Goal: Check status: Check status

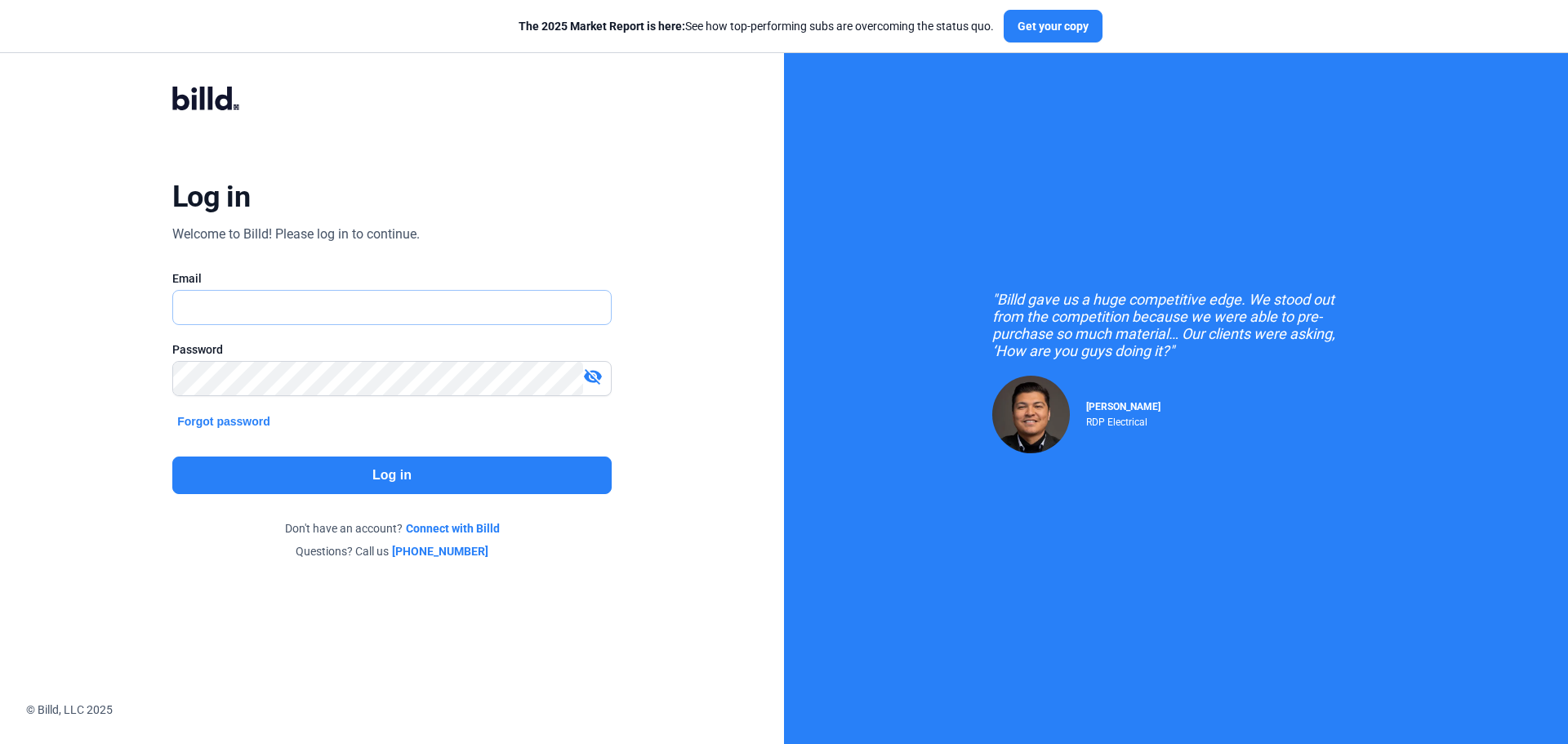
type input "[EMAIL_ADDRESS][DOMAIN_NAME]"
click at [468, 471] on button "Log in" at bounding box center [391, 475] width 440 height 37
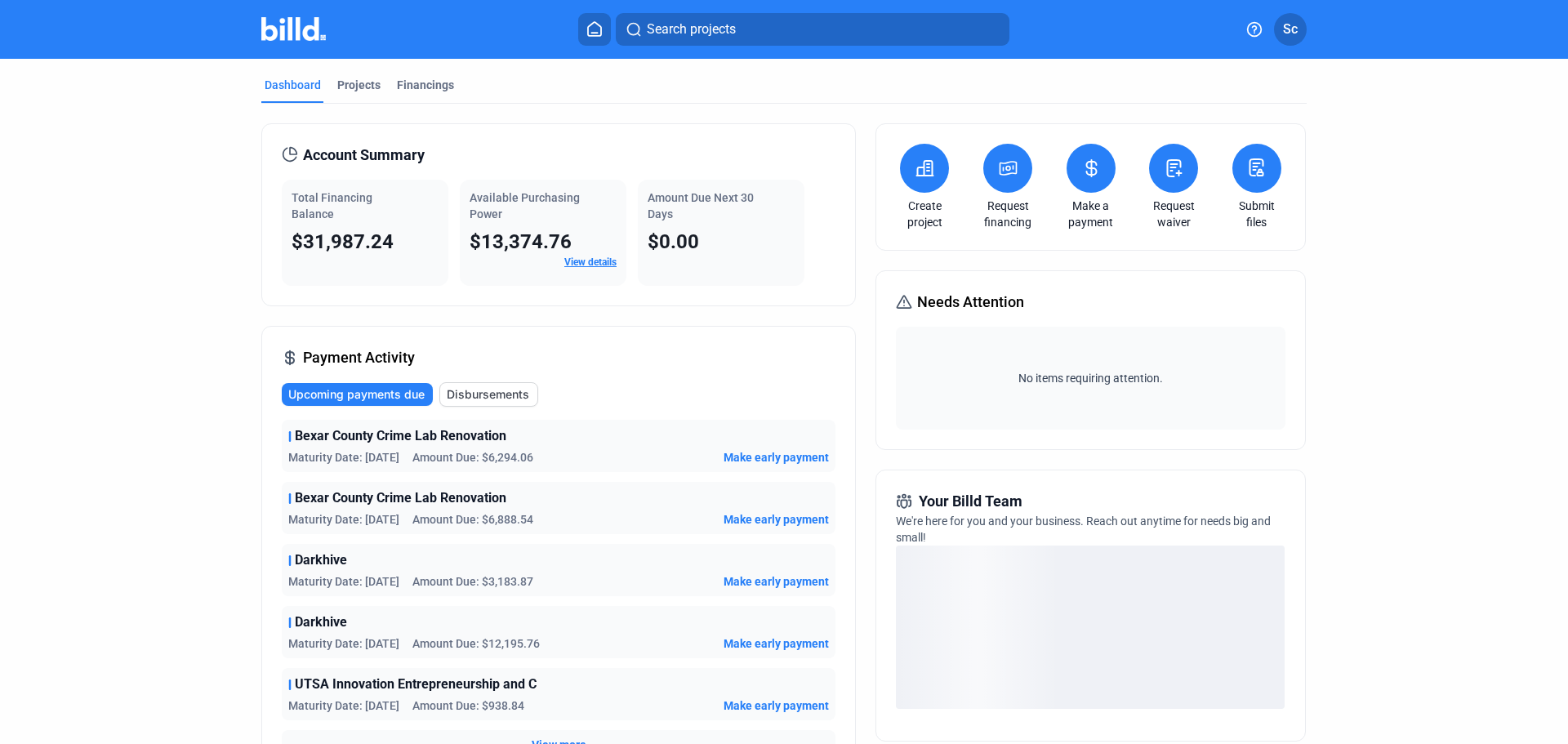
click at [413, 83] on div "Financings" at bounding box center [425, 86] width 57 height 17
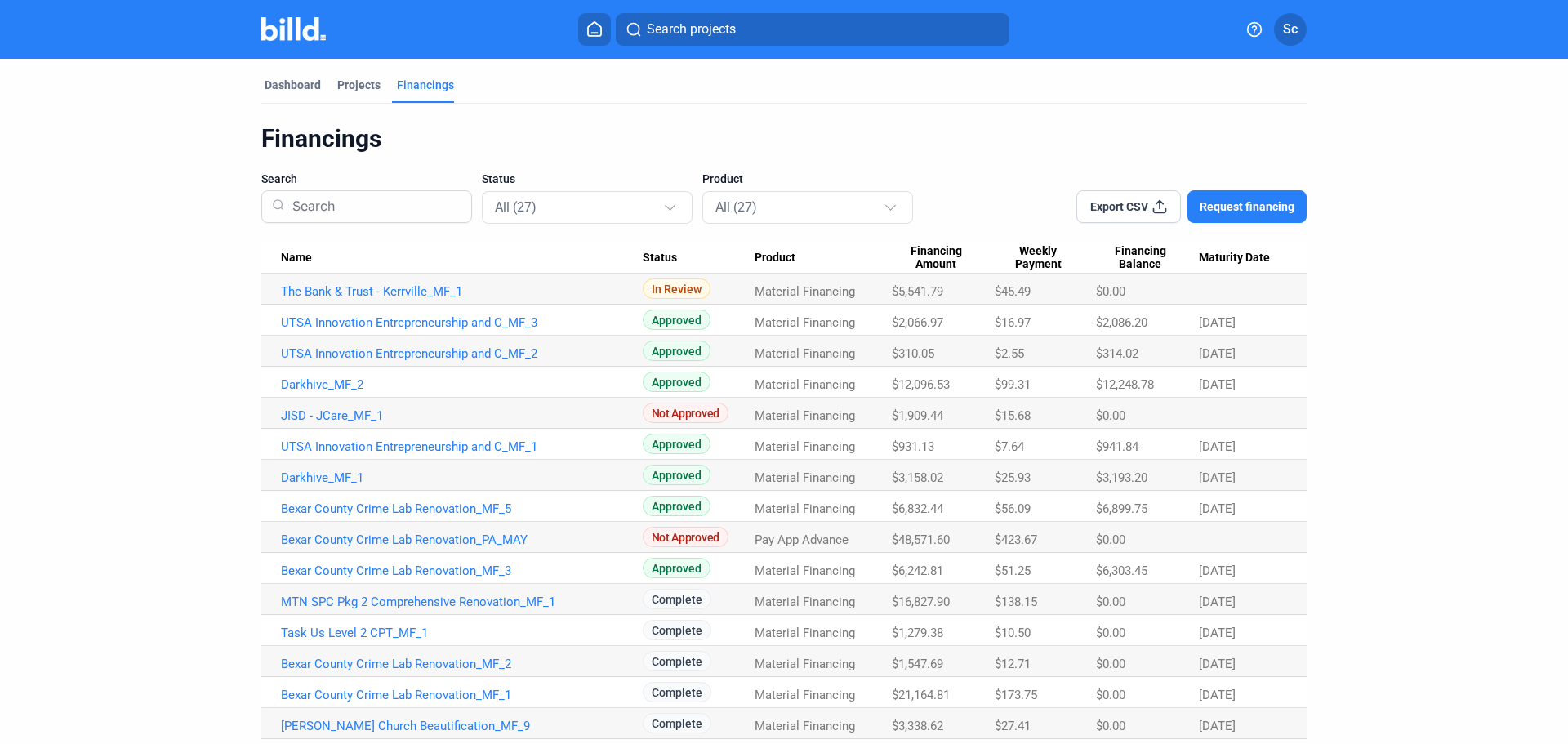
click at [413, 292] on link "The Bank & Trust - Kerrville_MF_1" at bounding box center [461, 292] width 362 height 15
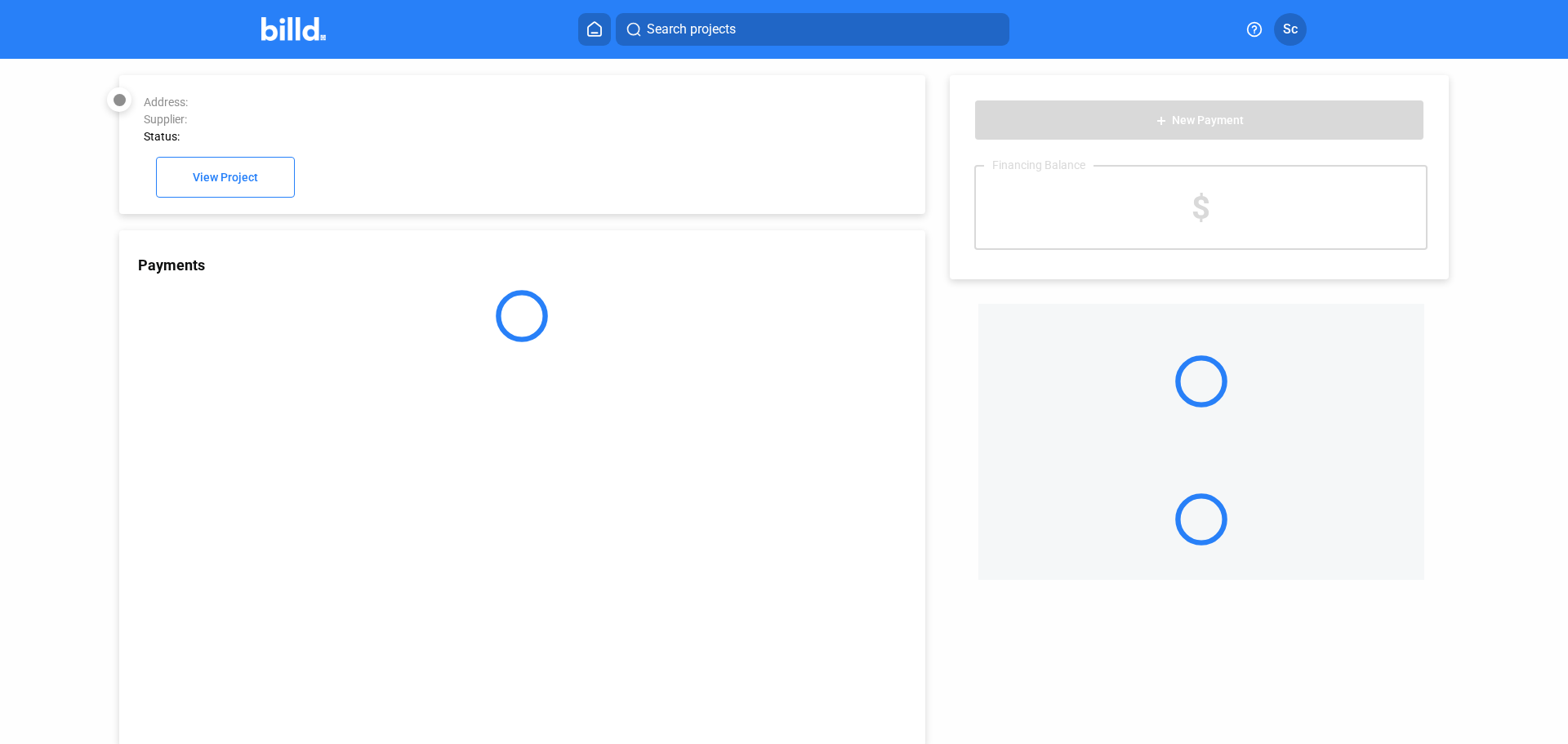
click at [397, 293] on div "Payments" at bounding box center [521, 488] width 806 height 515
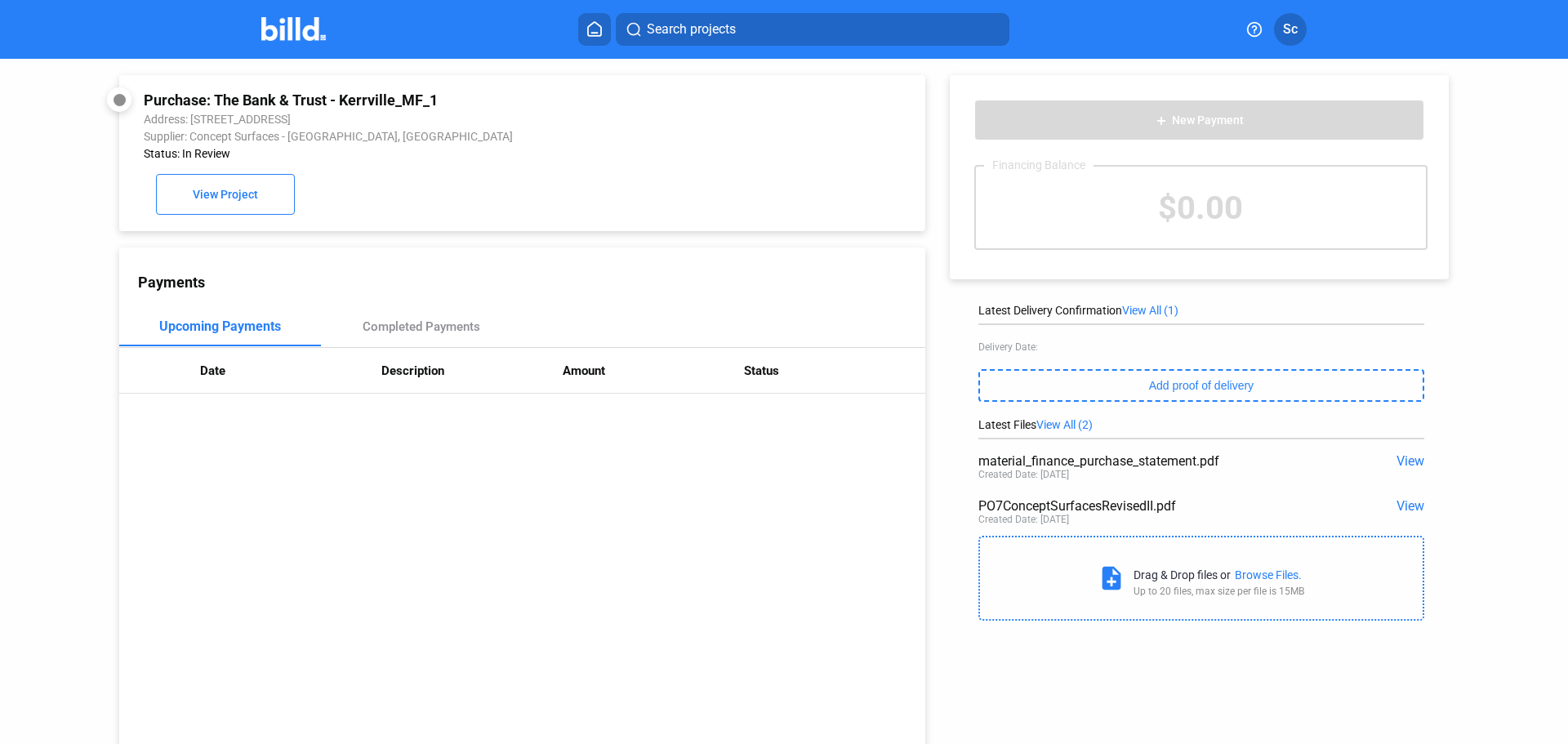
click at [1416, 509] on span "View" at bounding box center [1410, 506] width 28 height 16
